Goal: Task Accomplishment & Management: Manage account settings

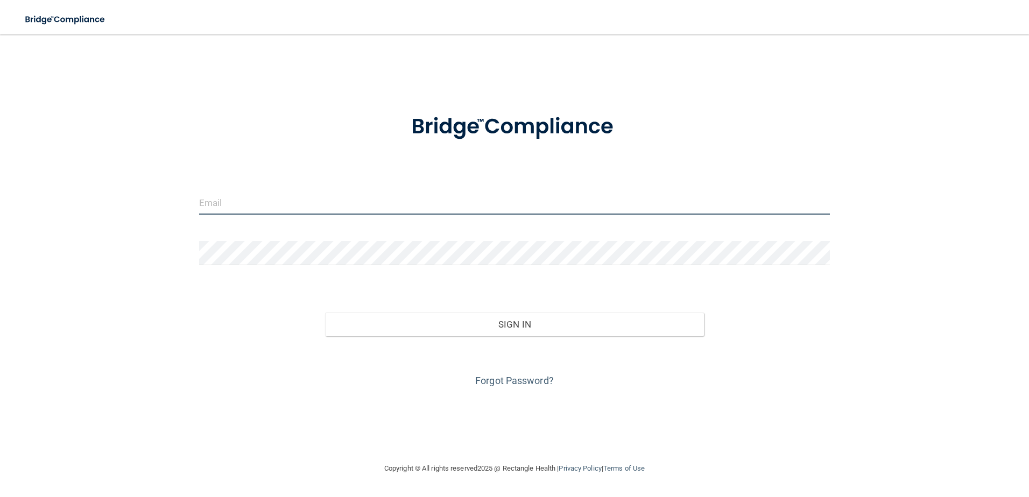
click at [324, 202] on input "email" at bounding box center [514, 203] width 631 height 24
type input "shannonblack11@aol.com"
drag, startPoint x: 331, startPoint y: 201, endPoint x: 71, endPoint y: 212, distance: 260.7
click at [71, 211] on div "shannonblack11@aol.com Invalid email/password. You don't have permission to acc…" at bounding box center [515, 248] width 986 height 406
type input "\"
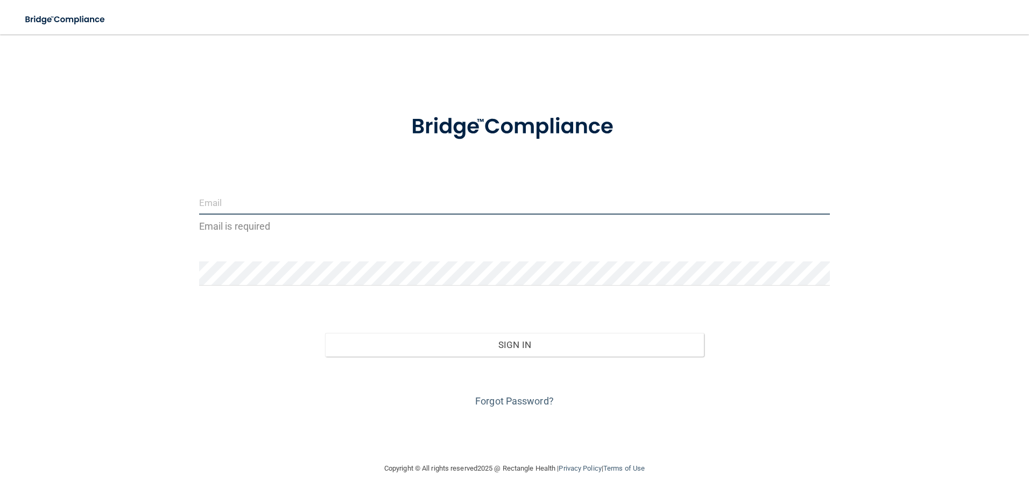
click at [336, 205] on input "email" at bounding box center [514, 203] width 631 height 24
type input "shannonblack11@aol.com"
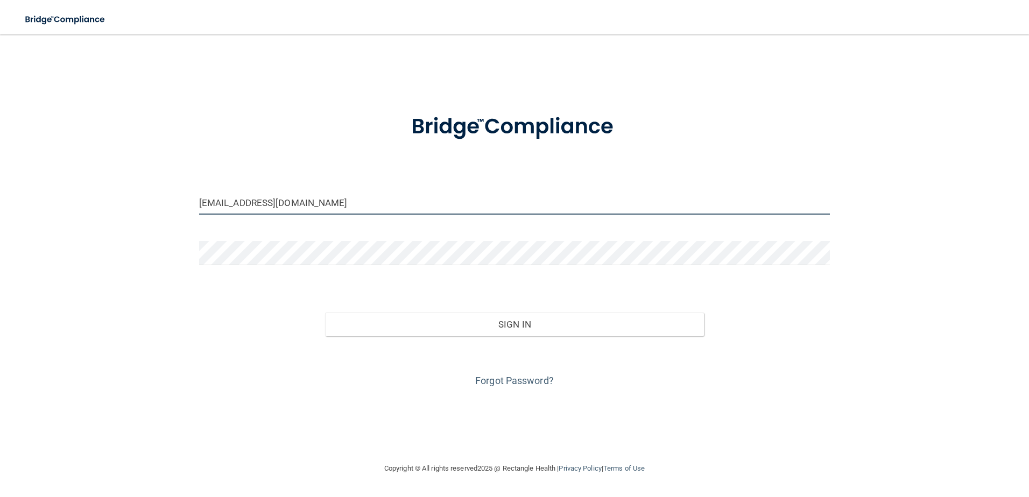
drag, startPoint x: 328, startPoint y: 205, endPoint x: 160, endPoint y: 206, distance: 167.4
click at [160, 206] on div "shannonblack11@aol.com Invalid email/password. You don't have permission to acc…" at bounding box center [515, 248] width 986 height 406
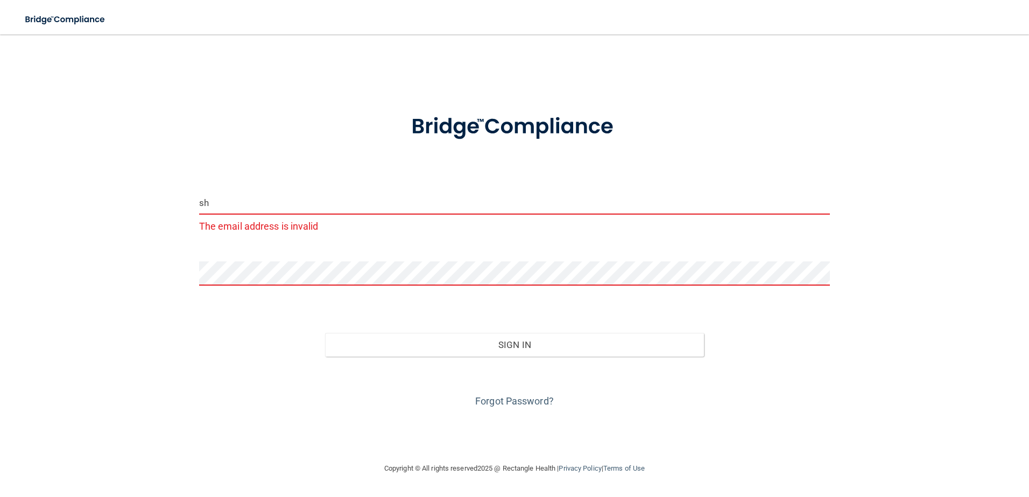
type input "[EMAIL_ADDRESS][DOMAIN_NAME]"
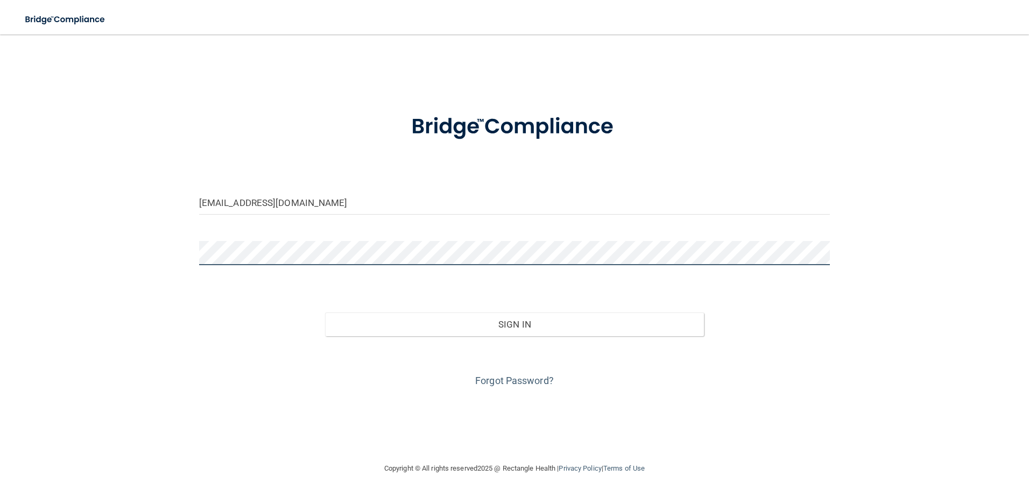
click at [325, 313] on button "Sign In" at bounding box center [514, 325] width 379 height 24
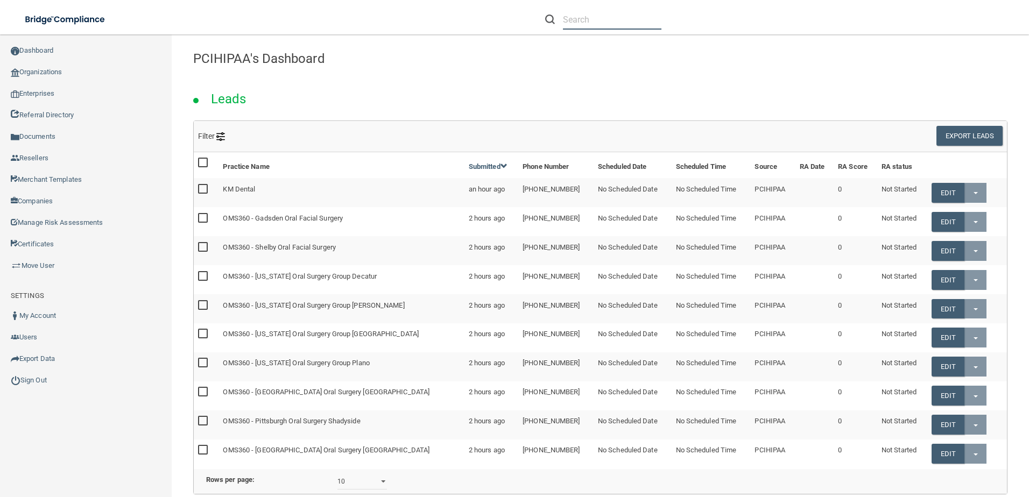
click at [595, 20] on input "text" at bounding box center [612, 20] width 98 height 20
paste input "Dr. Patrick Voegele, MD"
type input "Dr. Patrick Voegele, MD"
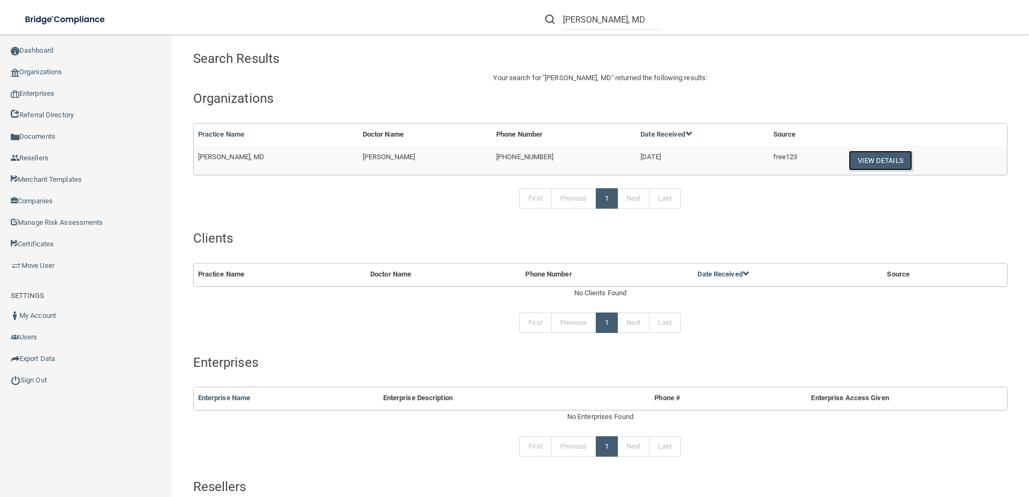
click at [856, 150] on td "View Details" at bounding box center [924, 160] width 166 height 29
click at [860, 157] on button "View Details" at bounding box center [881, 161] width 64 height 20
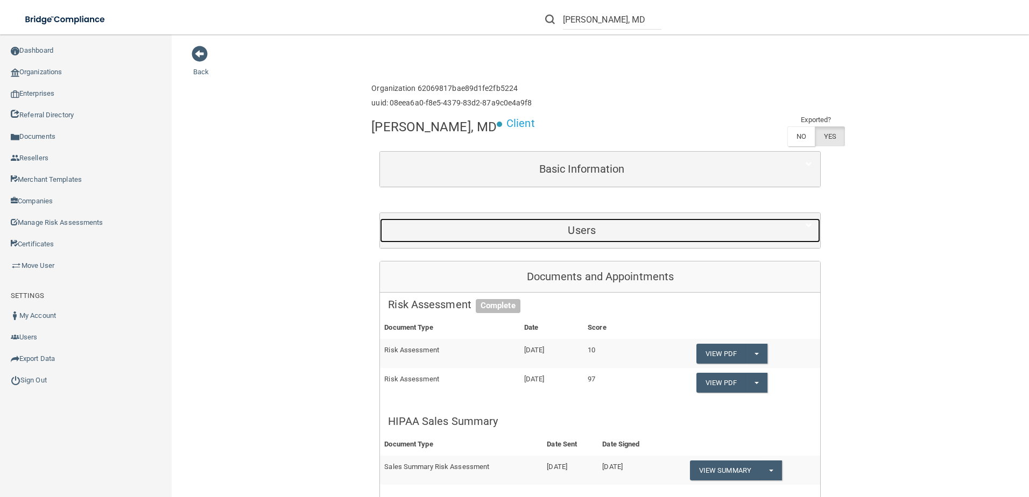
click at [463, 226] on h5 "Users" at bounding box center [582, 230] width 388 height 12
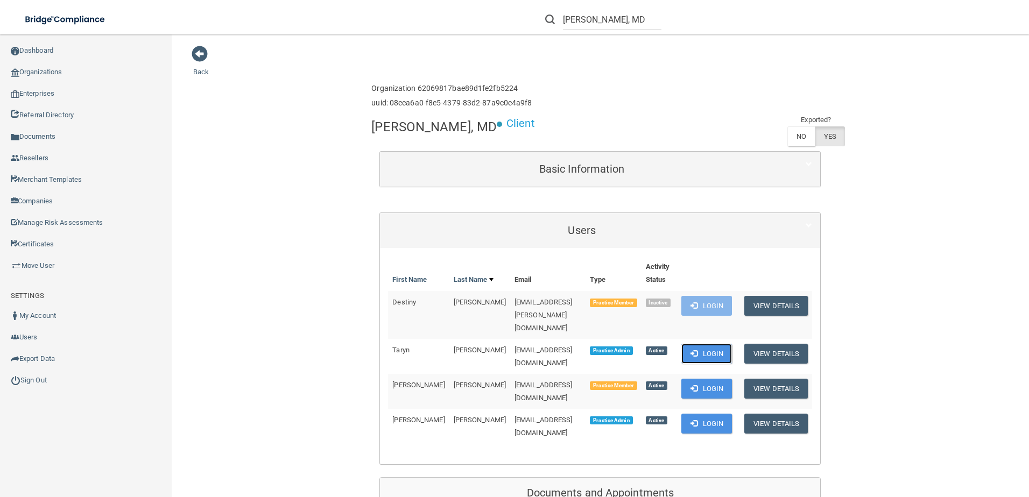
click at [700, 344] on button "Login" at bounding box center [706, 354] width 51 height 20
click at [699, 344] on button "Login" at bounding box center [706, 354] width 51 height 20
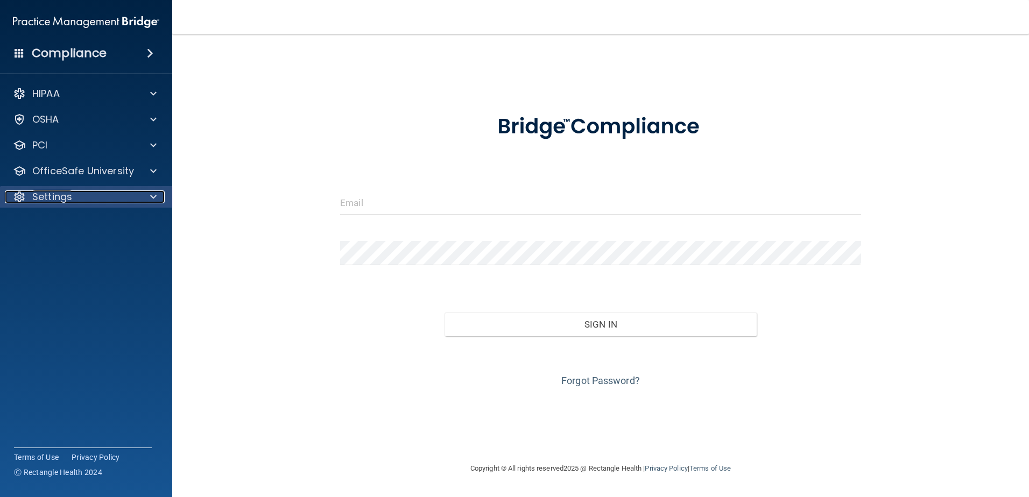
click at [122, 195] on div "Settings" at bounding box center [71, 197] width 133 height 13
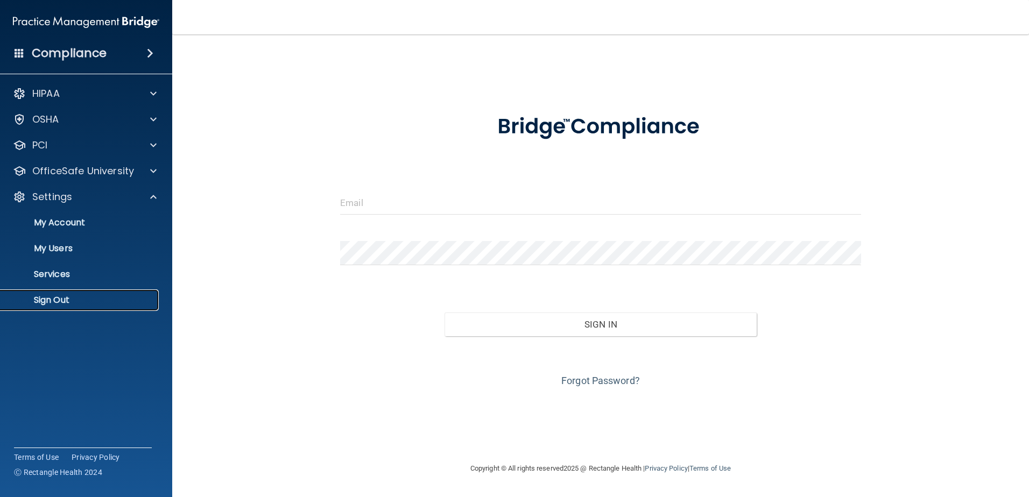
click at [64, 299] on p "Sign Out" at bounding box center [80, 300] width 147 height 11
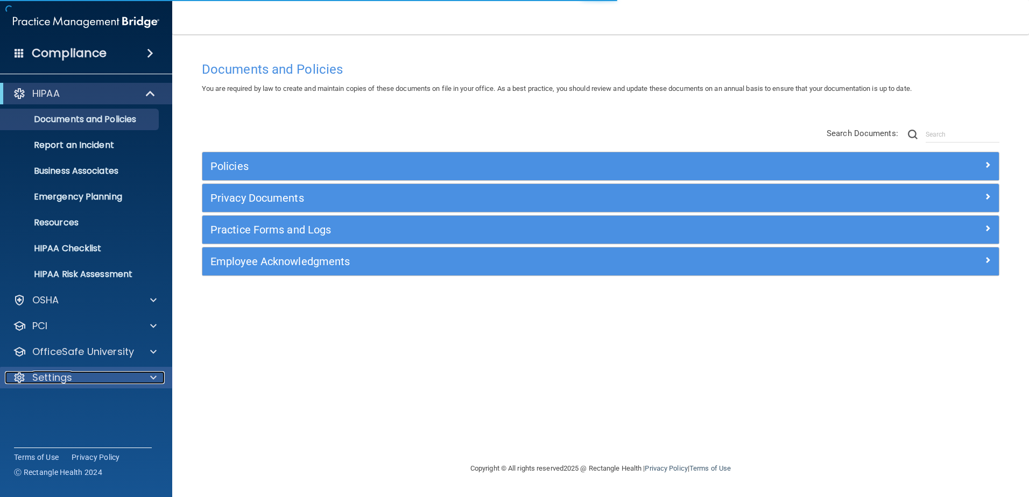
click at [52, 383] on p "Settings" at bounding box center [52, 377] width 40 height 13
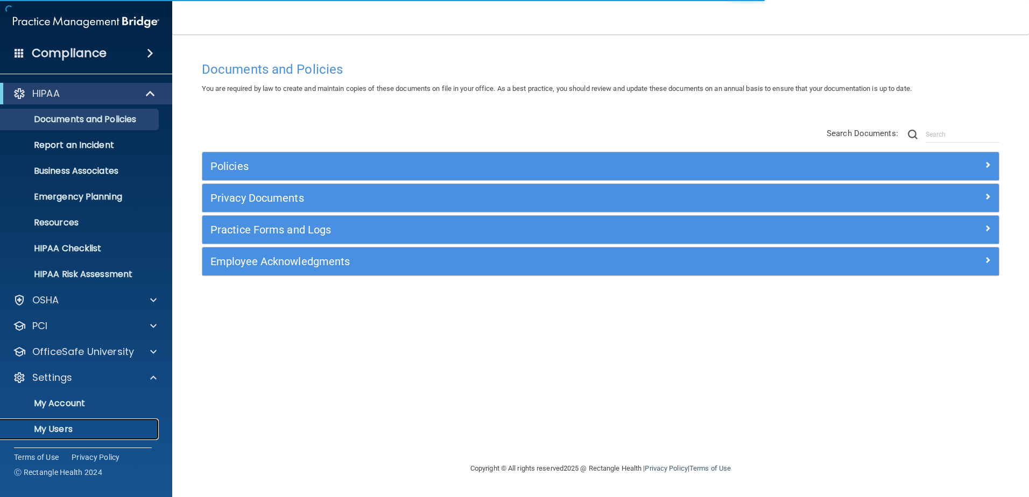
click at [46, 426] on p "My Users" at bounding box center [80, 429] width 147 height 11
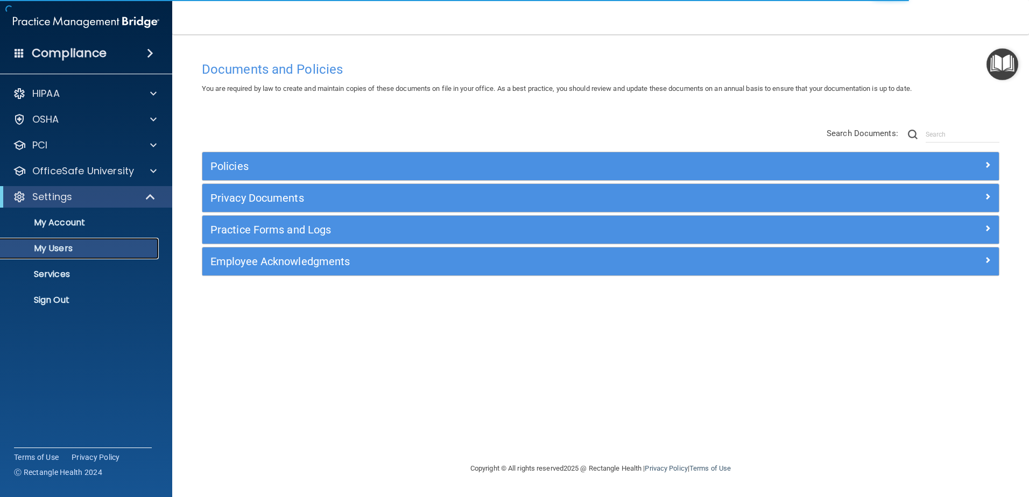
select select "20"
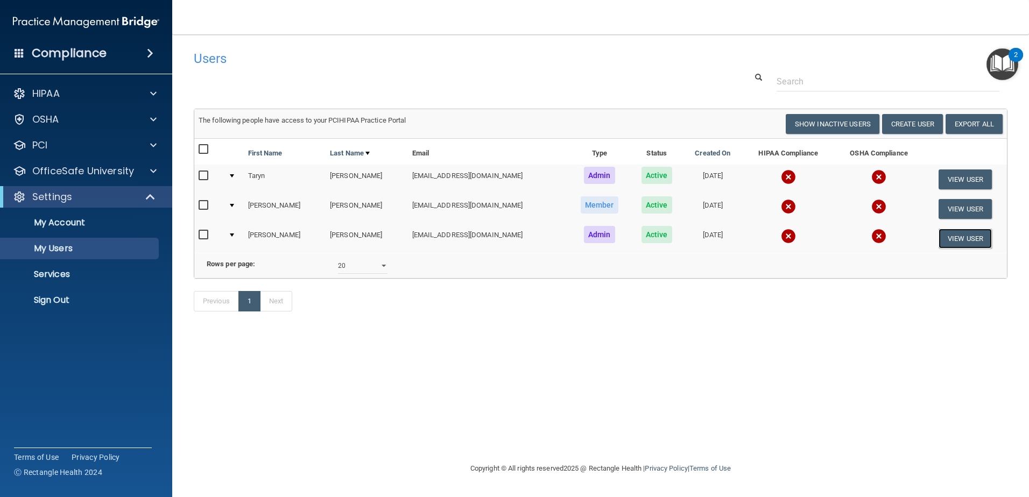
drag, startPoint x: 938, startPoint y: 240, endPoint x: 932, endPoint y: 237, distance: 6.5
click at [939, 238] on button "View User" at bounding box center [965, 239] width 53 height 20
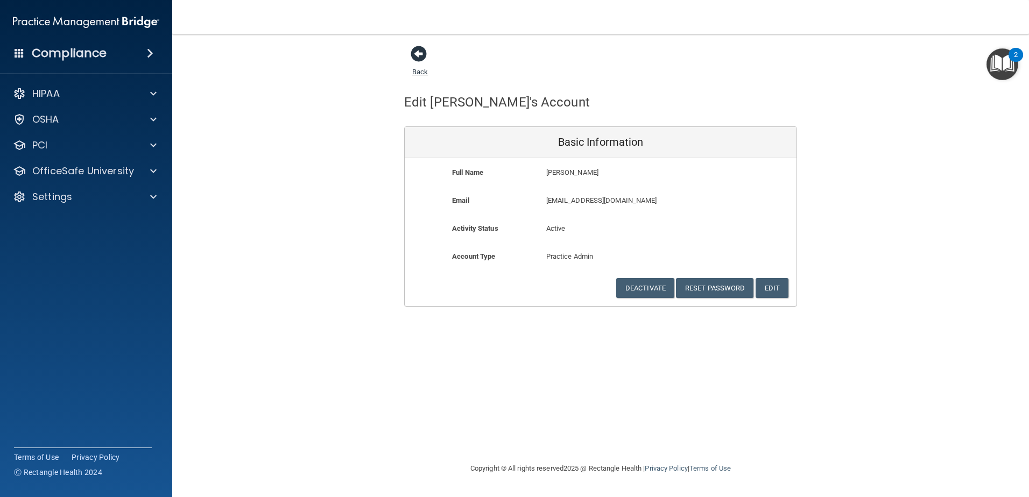
click at [419, 52] on span at bounding box center [419, 54] width 16 height 16
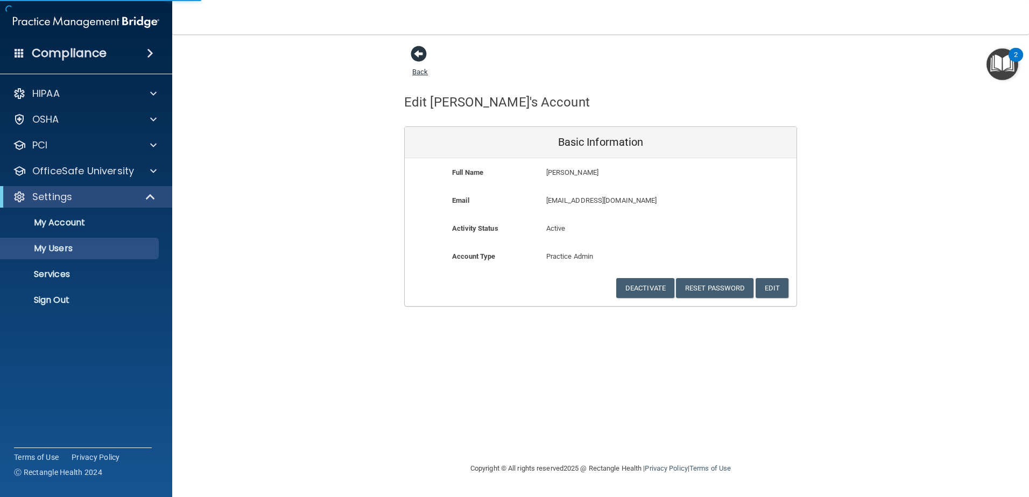
select select "20"
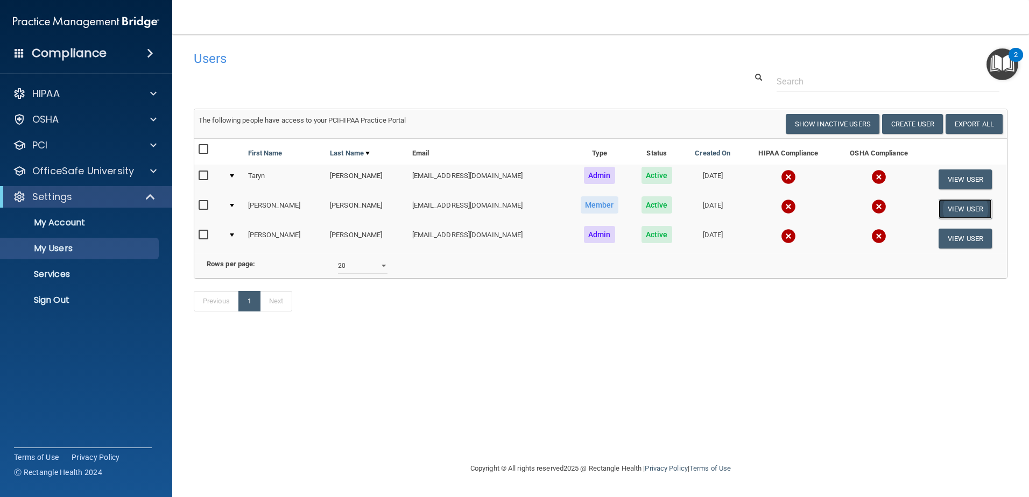
click at [950, 210] on button "View User" at bounding box center [965, 209] width 53 height 20
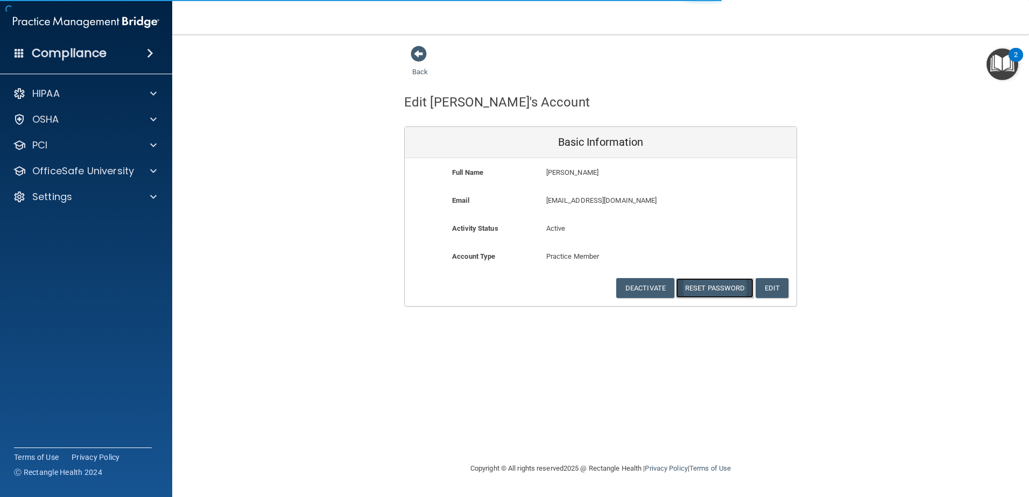
click at [707, 284] on button "Reset Password" at bounding box center [715, 288] width 78 height 20
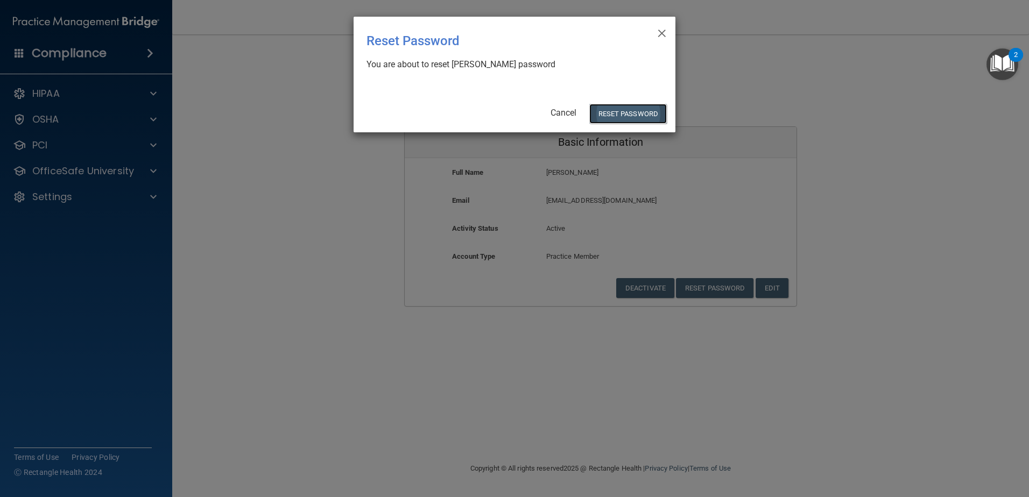
click at [606, 114] on button "Reset Password" at bounding box center [628, 114] width 78 height 20
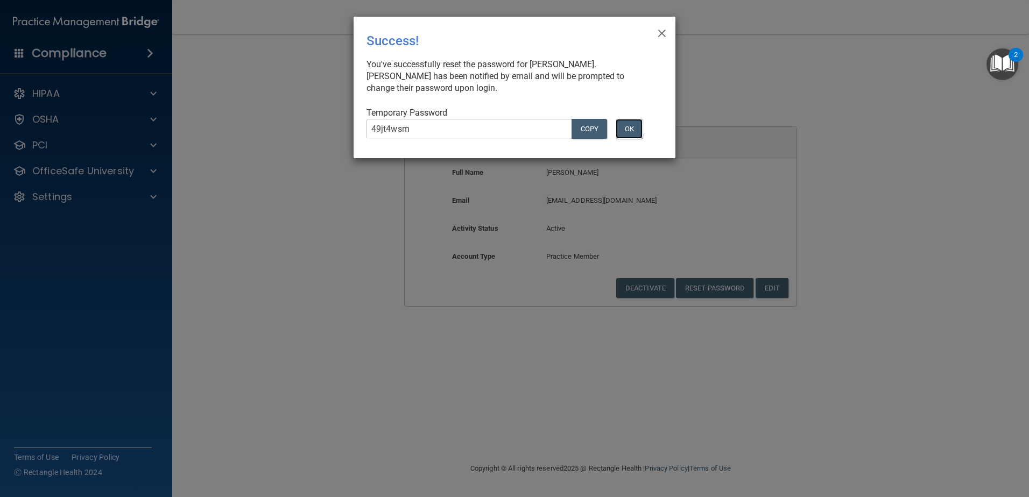
click at [631, 132] on button "OK" at bounding box center [629, 129] width 27 height 20
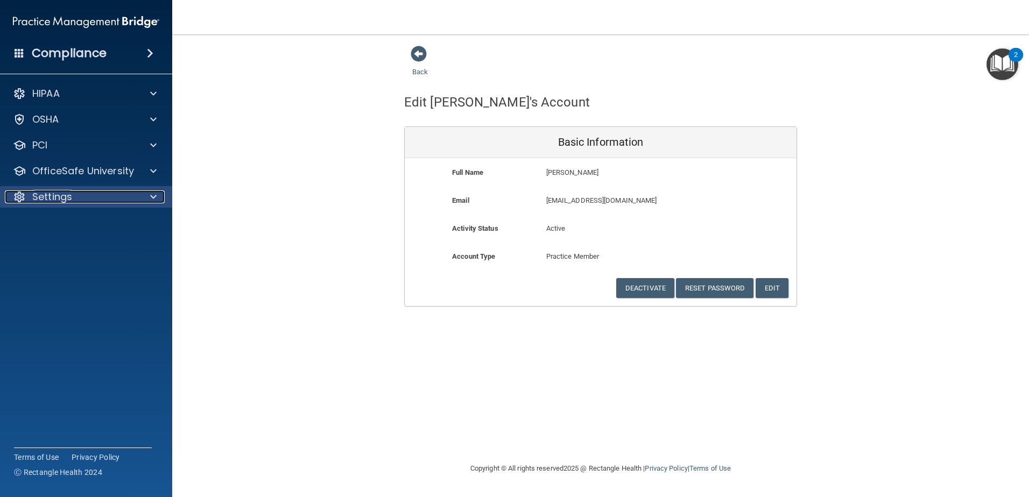
click at [143, 194] on div at bounding box center [151, 197] width 27 height 13
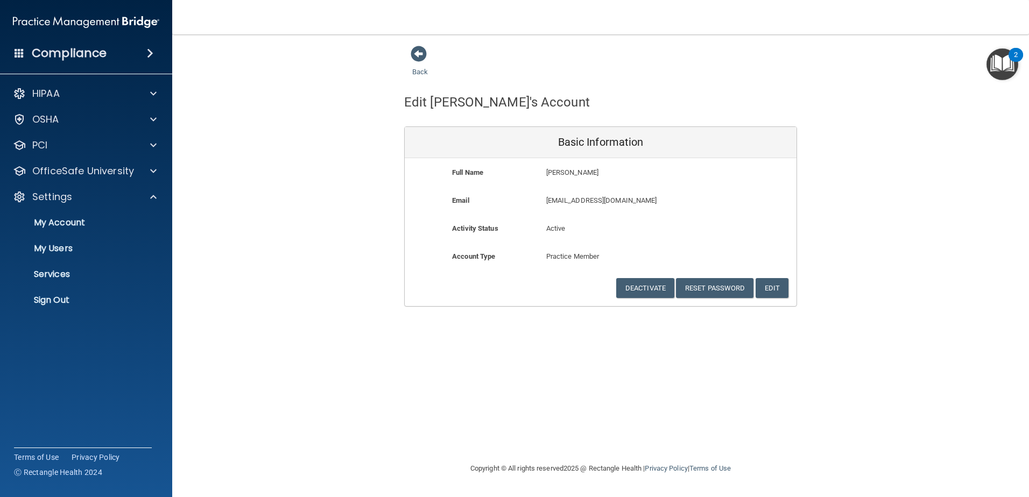
click at [429, 59] on div "Back" at bounding box center [437, 61] width 66 height 33
click at [418, 61] on span at bounding box center [419, 54] width 16 height 16
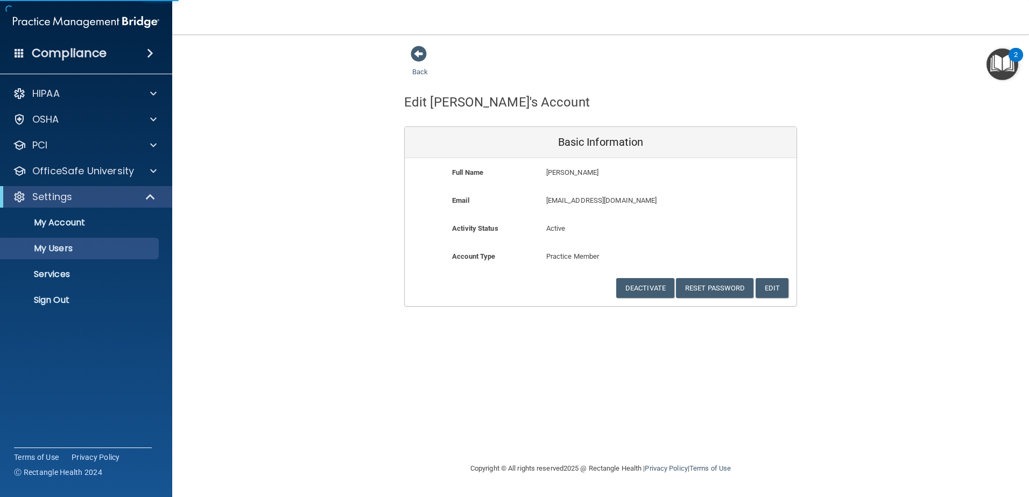
select select "20"
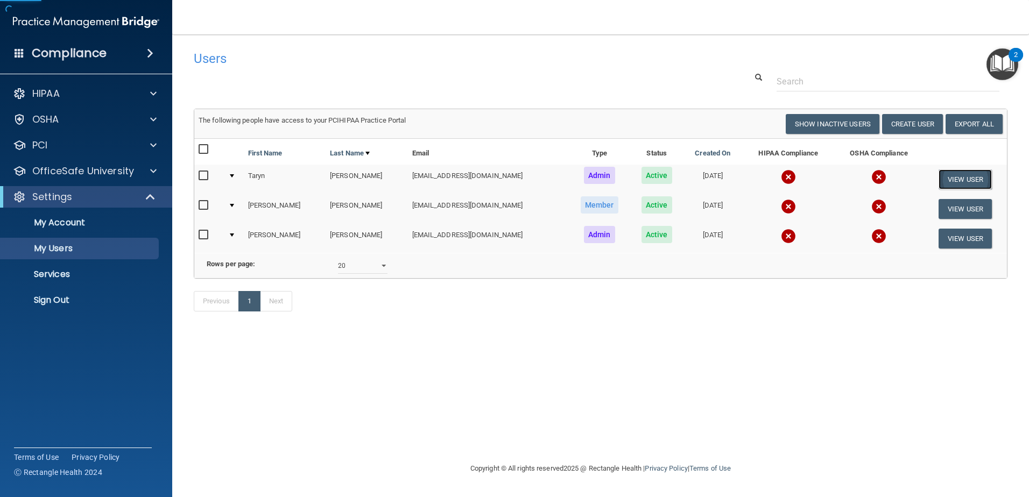
drag, startPoint x: 957, startPoint y: 175, endPoint x: 947, endPoint y: 175, distance: 9.7
click at [958, 175] on button "View User" at bounding box center [965, 180] width 53 height 20
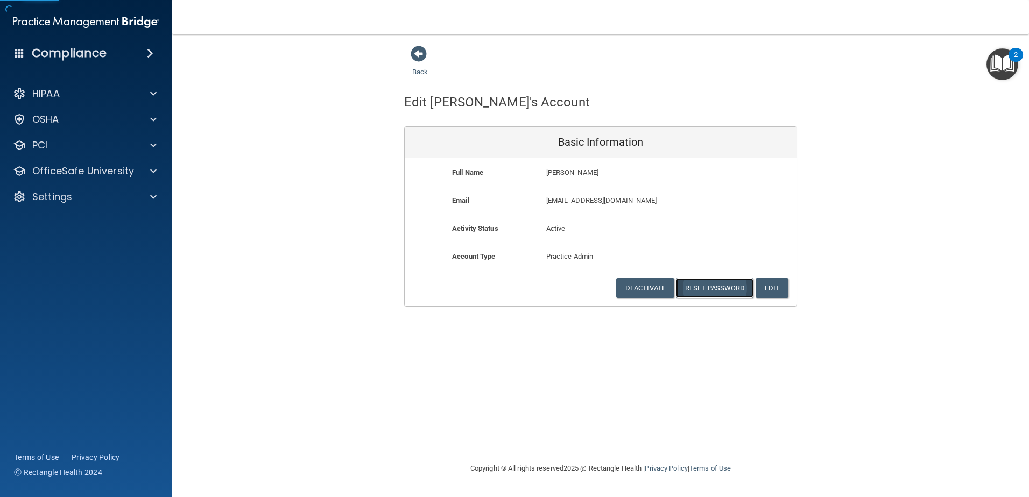
click at [706, 287] on button "Reset Password" at bounding box center [715, 288] width 78 height 20
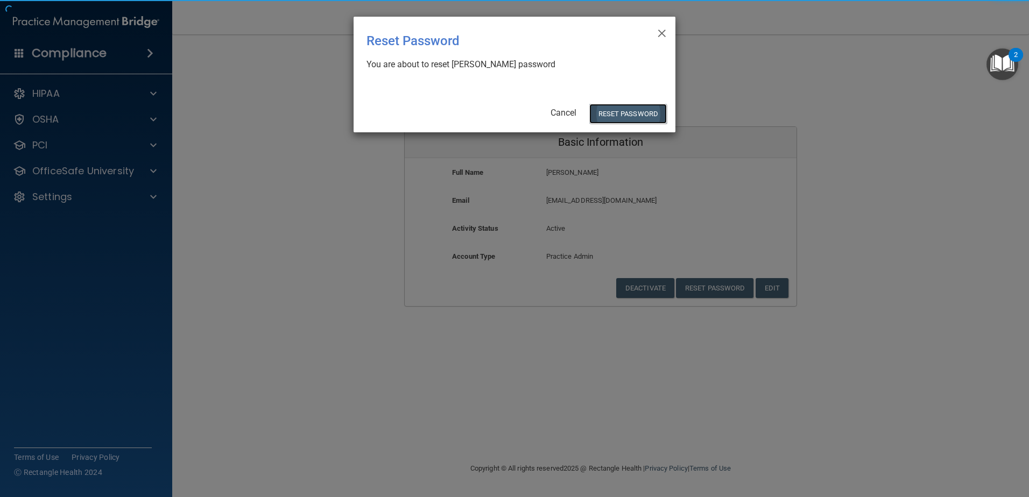
click at [641, 115] on button "Reset Password" at bounding box center [628, 114] width 78 height 20
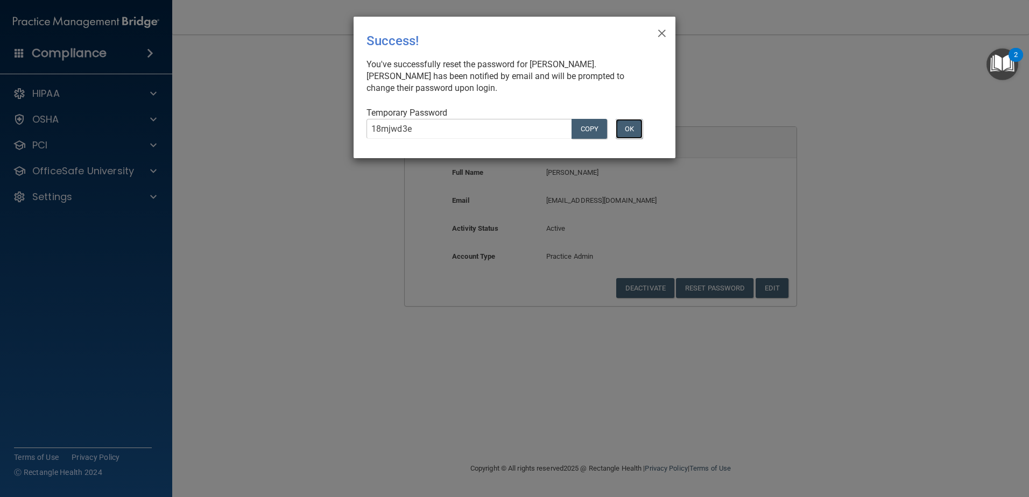
click at [639, 125] on button "OK" at bounding box center [629, 129] width 27 height 20
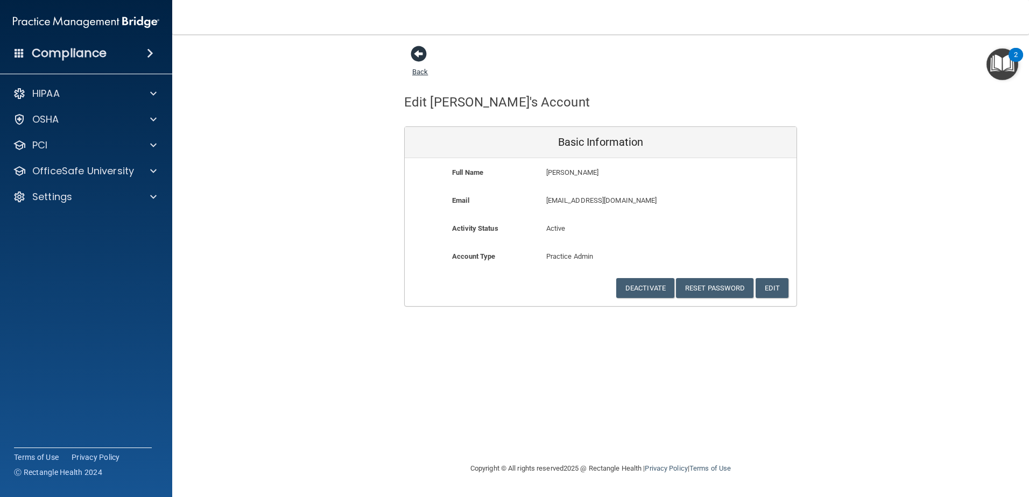
click at [421, 53] on span at bounding box center [419, 54] width 16 height 16
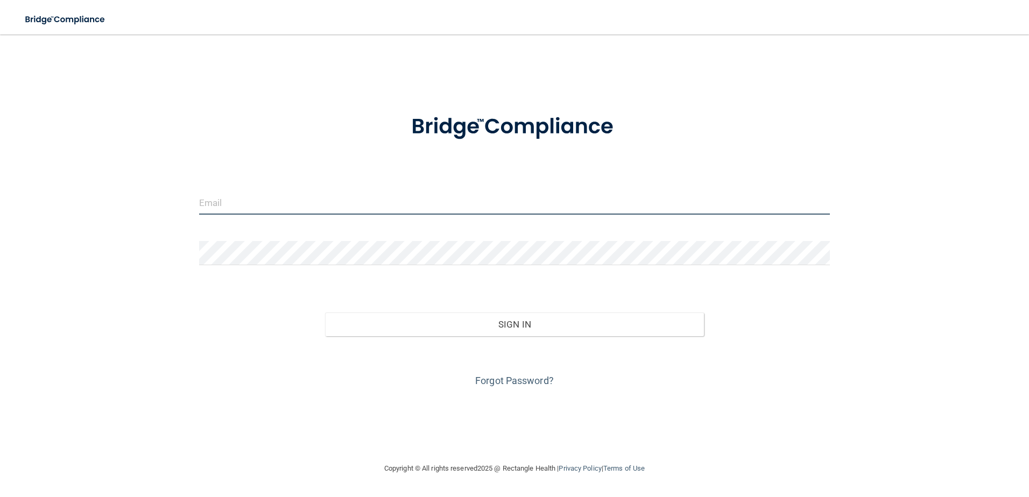
drag, startPoint x: 0, startPoint y: 0, endPoint x: 213, endPoint y: 198, distance: 291.0
click at [213, 198] on input "email" at bounding box center [514, 203] width 631 height 24
type input "[EMAIL_ADDRESS][DOMAIN_NAME]"
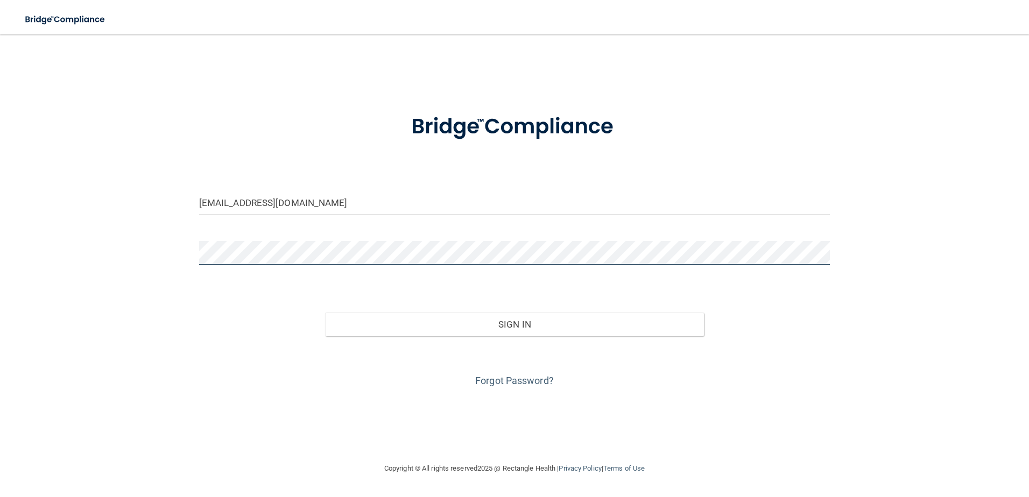
click at [325, 313] on button "Sign In" at bounding box center [514, 325] width 379 height 24
